Goal: Task Accomplishment & Management: Complete application form

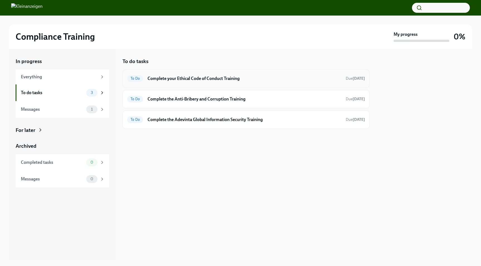
click at [222, 76] on h6 "Complete your Ethical Code of Conduct Training" at bounding box center [244, 79] width 194 height 6
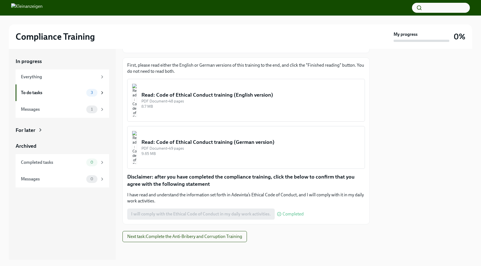
scroll to position [62, 0]
click at [228, 240] on button "Next task : Complete the Anti-Bribery and Corruption Training" at bounding box center [184, 236] width 124 height 11
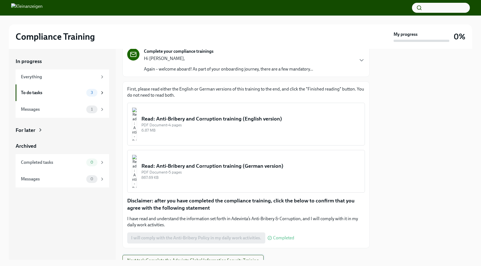
scroll to position [62, 0]
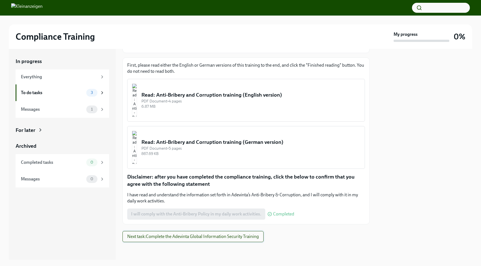
click at [221, 240] on span "Next task : Complete the Adevinta Global Information Security Training" at bounding box center [193, 237] width 132 height 6
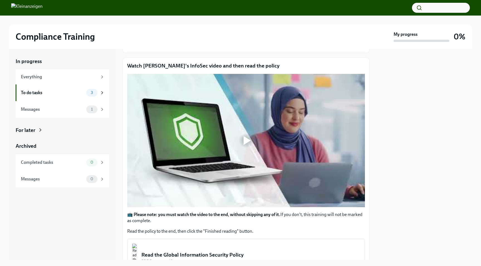
scroll to position [157, 0]
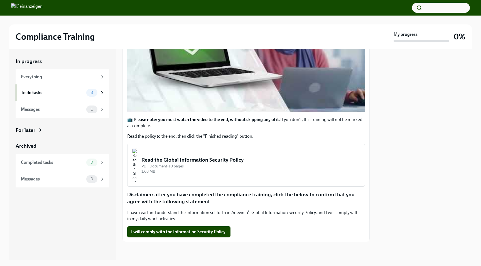
click at [241, 161] on div "Read the Global Information Security Policy" at bounding box center [250, 160] width 219 height 7
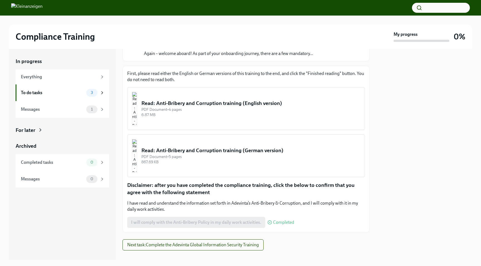
scroll to position [62, 0]
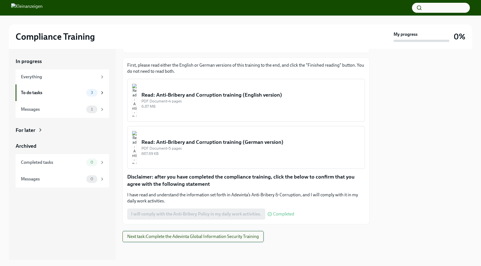
click at [187, 235] on span "Next task : Complete the Adevinta Global Information Security Training" at bounding box center [193, 237] width 132 height 6
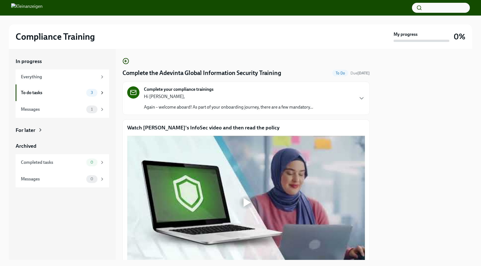
click at [197, 214] on div at bounding box center [246, 203] width 238 height 134
